Goal: Task Accomplishment & Management: Manage account settings

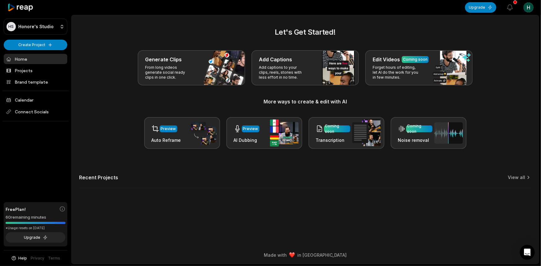
click at [525, 11] on html "[PERSON_NAME] Studio Create Project Home Projects Brand template Calendar Conne…" at bounding box center [270, 133] width 541 height 266
click at [517, 39] on div "Settings" at bounding box center [506, 38] width 64 height 10
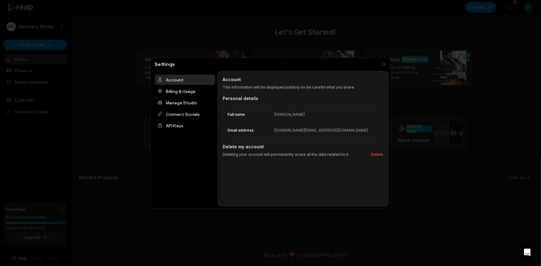
click at [499, 22] on div at bounding box center [270, 133] width 541 height 266
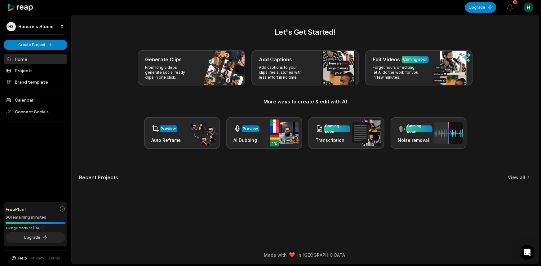
click at [527, 9] on html "[PERSON_NAME] Studio Create Project Home Projects Brand template Calendar Conne…" at bounding box center [270, 133] width 541 height 266
click at [512, 49] on div "Sign Out" at bounding box center [506, 51] width 64 height 10
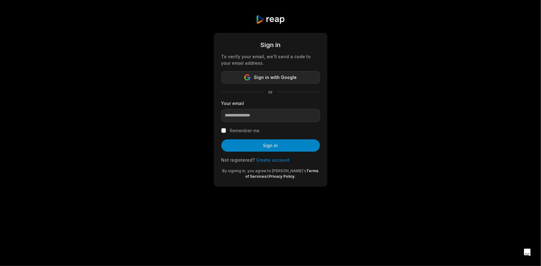
click at [272, 77] on span "Sign in with Google" at bounding box center [275, 77] width 43 height 7
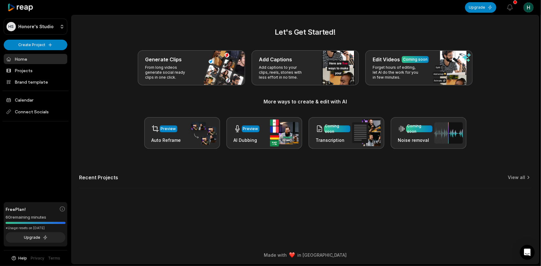
click at [34, 29] on html "[PERSON_NAME] Studio Create Project Home Projects Brand template Calendar Conne…" at bounding box center [270, 133] width 541 height 266
click at [19, 11] on html "HS Honore's Studio Create Project Home Projects Brand template Calendar Connect…" at bounding box center [270, 133] width 541 height 266
click at [20, 10] on icon at bounding box center [20, 7] width 26 height 8
click at [526, 8] on html "[PERSON_NAME] Studio Create Project Home Projects Brand template Calendar Conne…" at bounding box center [270, 133] width 541 height 266
click at [503, 52] on span "Sign Out" at bounding box center [497, 51] width 17 height 7
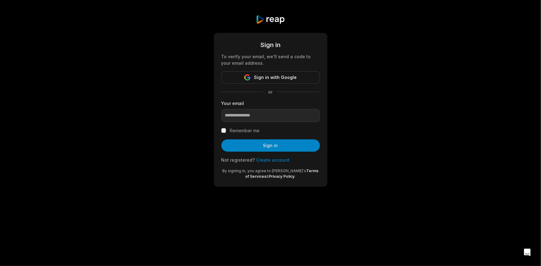
click at [271, 160] on link "Create account" at bounding box center [272, 159] width 33 height 5
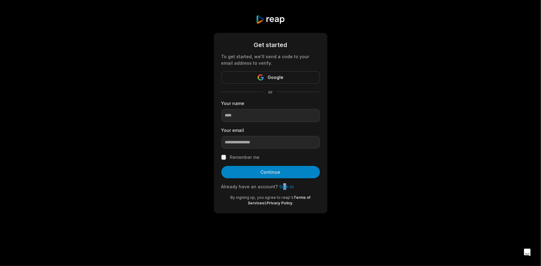
click at [281, 189] on div "Already have an account? Sign in" at bounding box center [270, 186] width 99 height 7
click at [281, 189] on link "Sign in" at bounding box center [286, 186] width 15 height 5
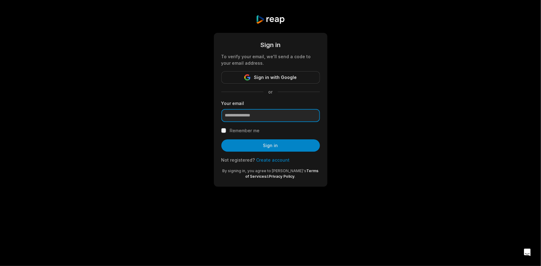
click at [253, 113] on input "email" at bounding box center [270, 115] width 99 height 13
paste input "**********"
type input "**********"
click at [247, 131] on label "Remember me" at bounding box center [245, 130] width 30 height 7
click at [265, 143] on button "Sign in" at bounding box center [270, 145] width 99 height 12
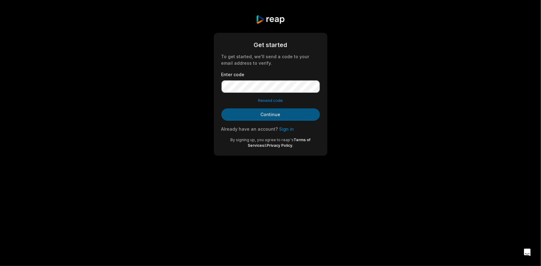
click at [272, 114] on button "Continue" at bounding box center [270, 114] width 99 height 12
